Goal: Use online tool/utility: Use online tool/utility

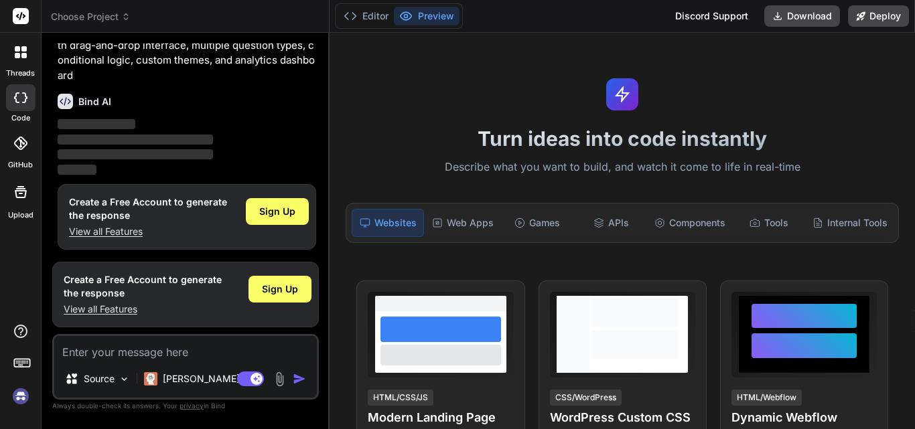
scroll to position [52, 0]
click at [19, 204] on div at bounding box center [21, 192] width 32 height 32
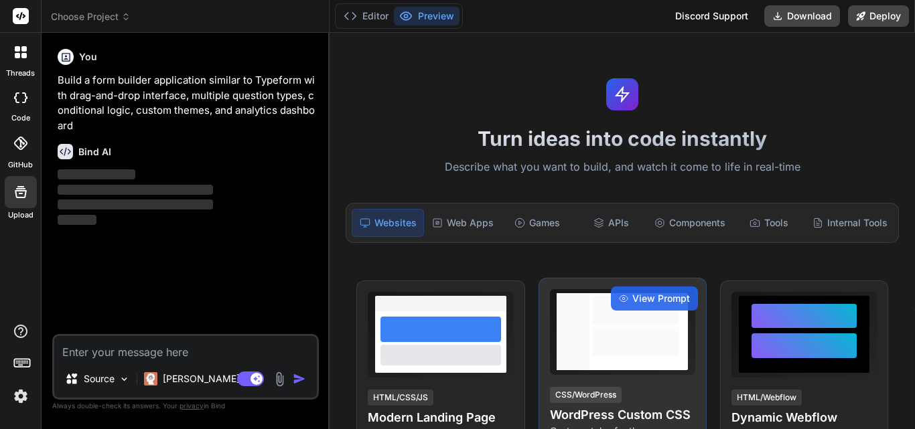
scroll to position [0, 0]
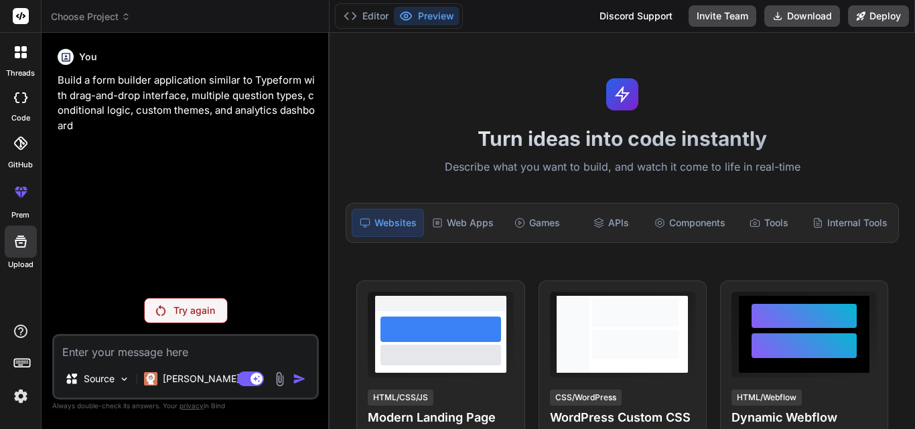
click at [204, 316] on p "Try again" at bounding box center [194, 310] width 42 height 13
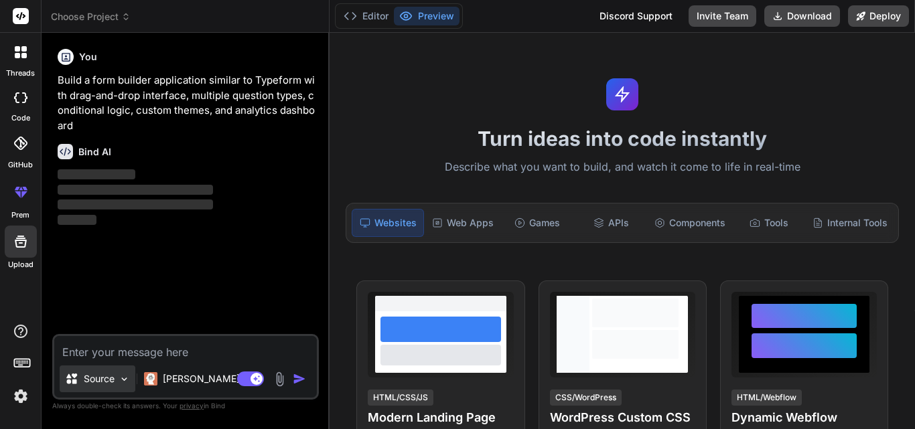
click at [100, 378] on p "Source" at bounding box center [99, 378] width 31 height 13
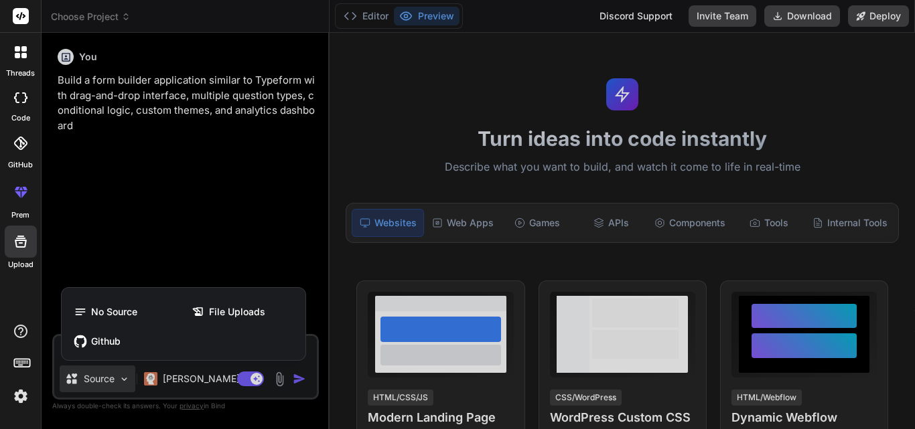
click at [159, 255] on div at bounding box center [457, 214] width 915 height 429
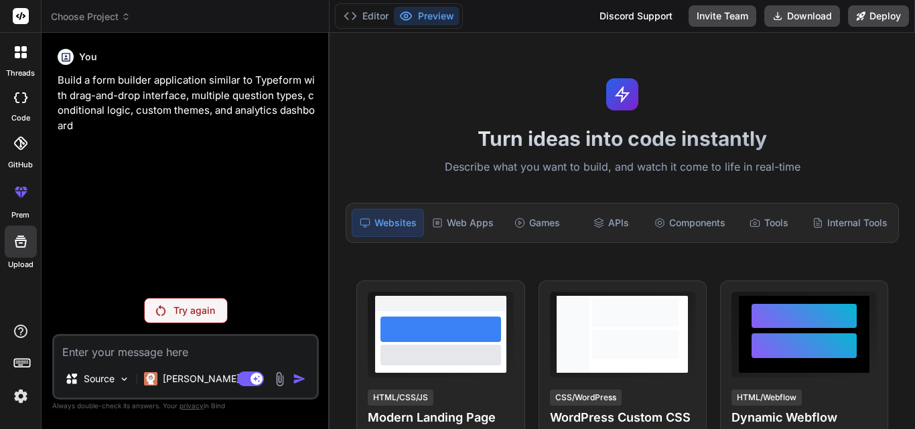
click at [202, 303] on div "Try again" at bounding box center [186, 310] width 84 height 25
click at [364, 19] on button "Editor" at bounding box center [366, 16] width 56 height 19
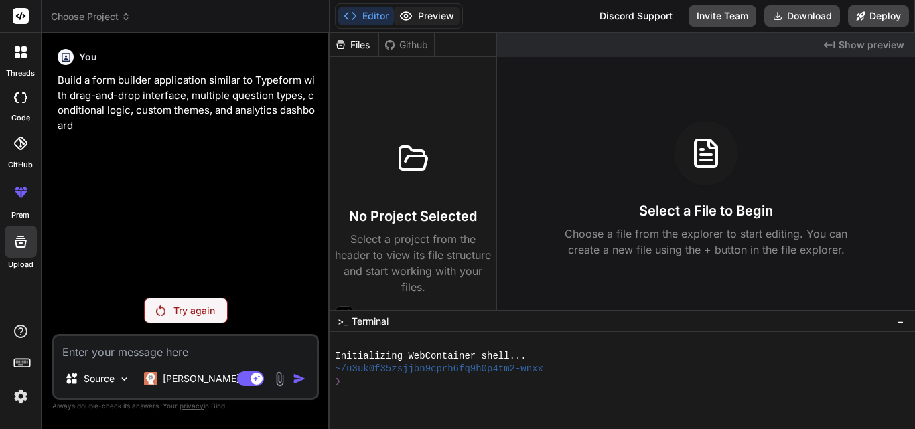
click at [411, 18] on icon at bounding box center [405, 15] width 13 height 13
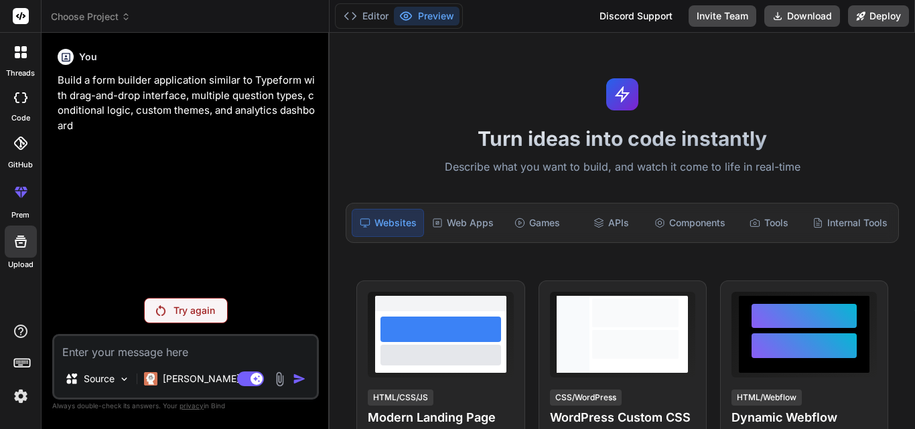
click at [277, 374] on img at bounding box center [279, 379] width 15 height 15
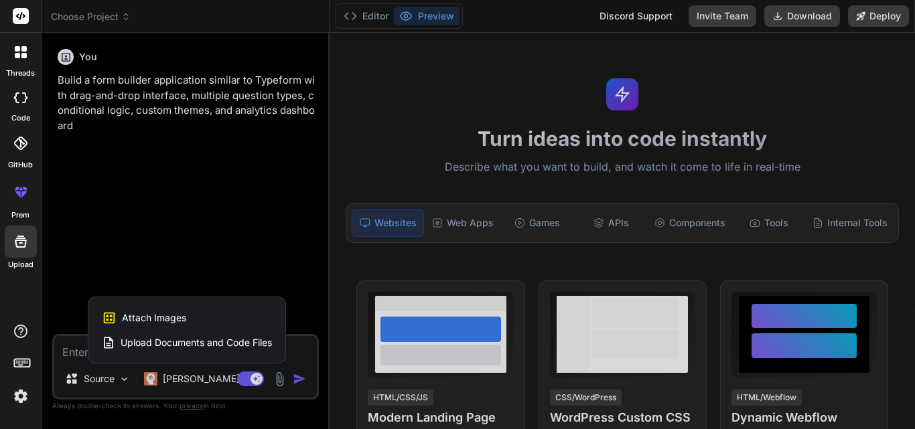
click at [194, 344] on span "Upload Documents and Code Files" at bounding box center [196, 342] width 151 height 13
type textarea "x"
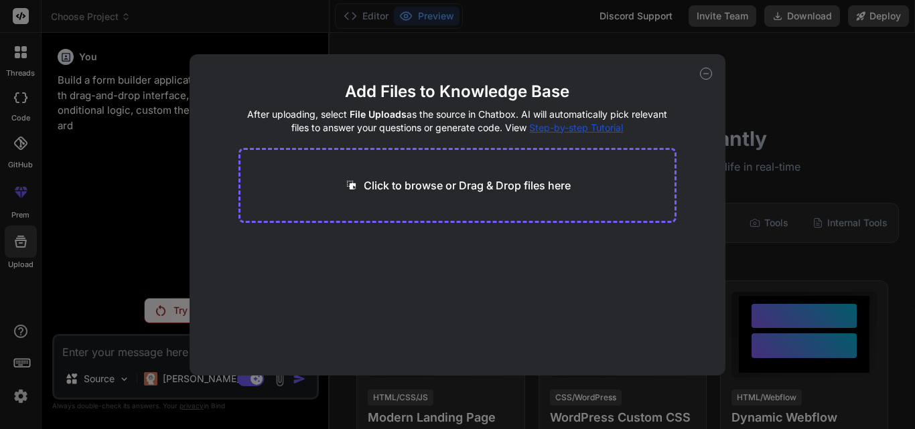
click at [431, 183] on p "Click to browse or Drag & Drop files here" at bounding box center [467, 185] width 207 height 16
type input "C:\fakepath\hackathonwma8-main (1).zip"
type textarea "x"
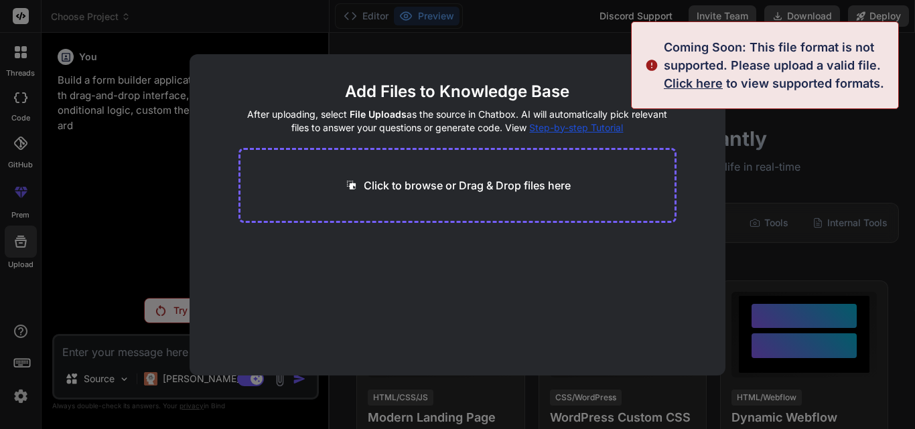
click at [469, 179] on p "Click to browse or Drag & Drop files here" at bounding box center [467, 185] width 207 height 16
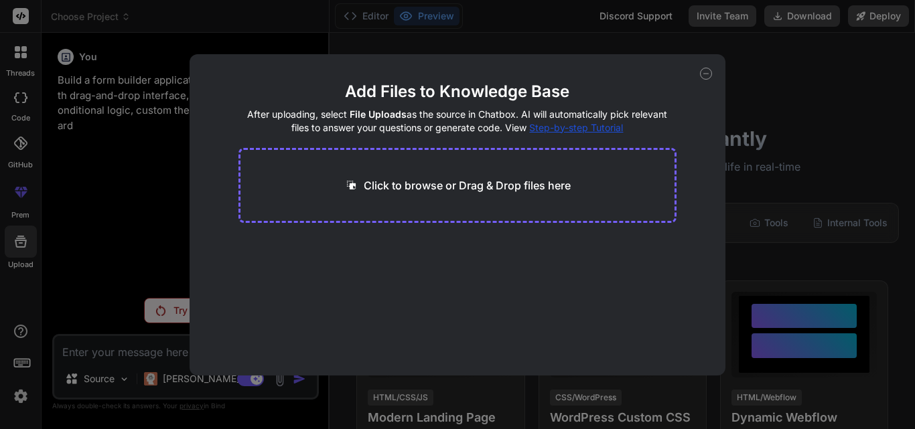
type input "C:\fakepath\.gitignore"
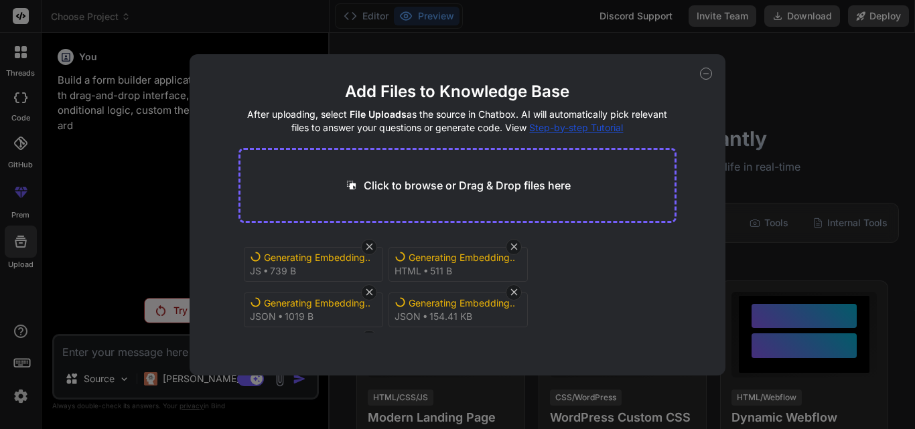
click at [703, 72] on icon at bounding box center [706, 74] width 12 height 12
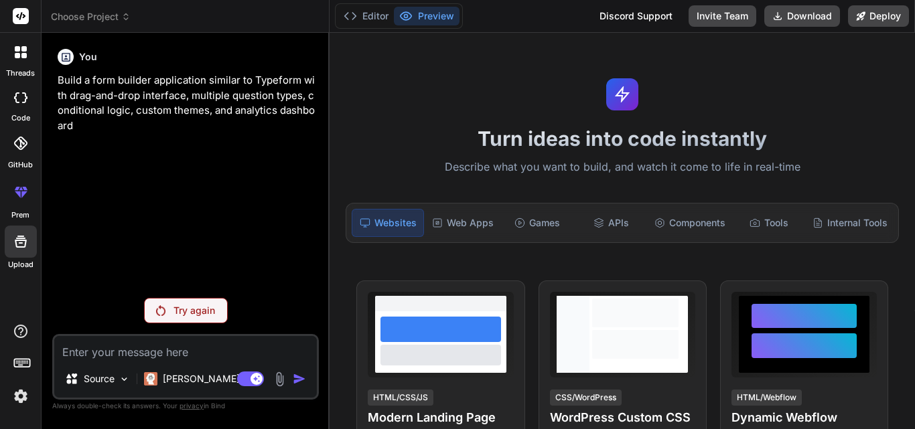
type textarea "x"
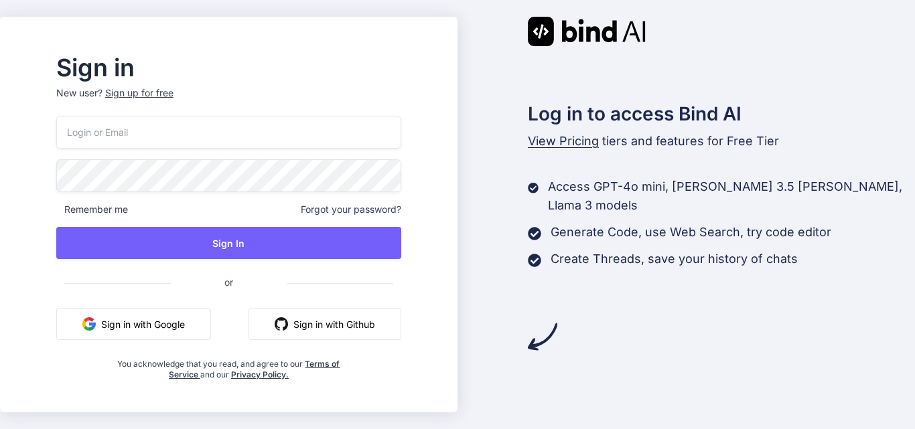
click at [149, 327] on button "Sign in with Google" at bounding box center [133, 324] width 155 height 32
